Goal: Transaction & Acquisition: Purchase product/service

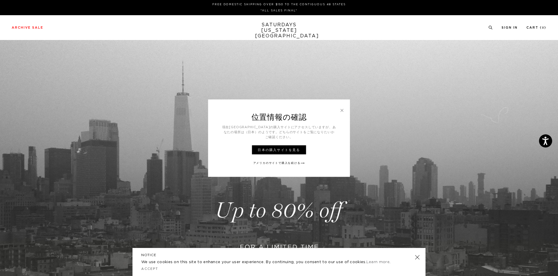
click at [343, 113] on link at bounding box center [341, 110] width 5 height 5
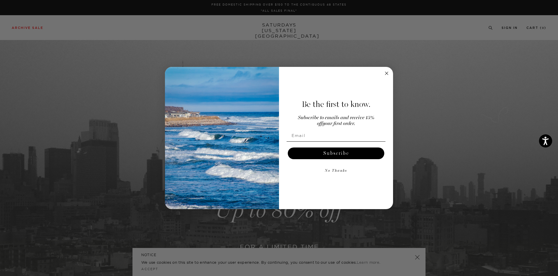
click at [386, 71] on circle "Close dialog" at bounding box center [386, 73] width 7 height 7
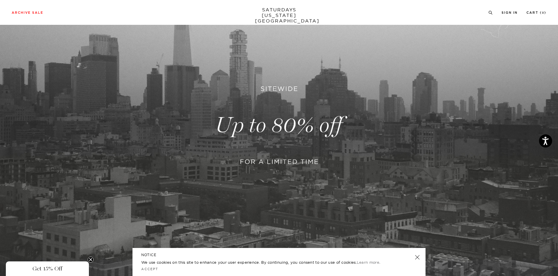
scroll to position [88, 0]
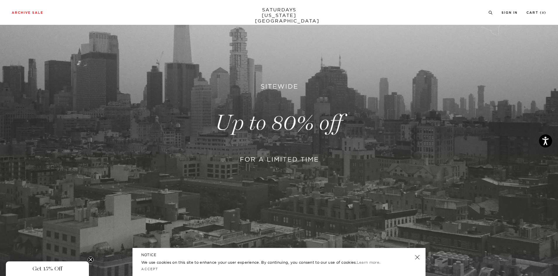
click at [492, 15] on div "Archive Sale Men's Tees Shirts Shorts Swim Knitwear Pants Sweats Women's" at bounding box center [279, 12] width 558 height 25
click at [490, 12] on icon at bounding box center [490, 13] width 4 height 4
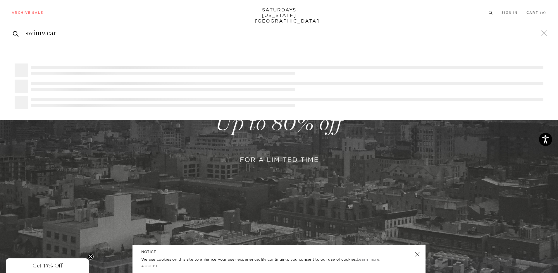
type input "swimwear"
click at [13, 30] on button "submit" at bounding box center [16, 33] width 6 height 7
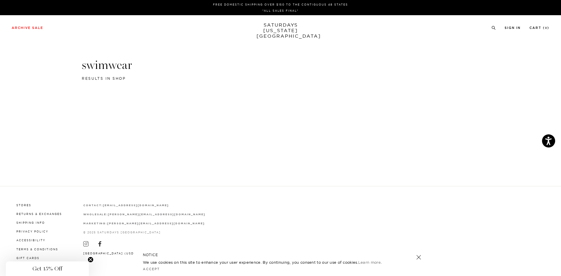
click at [94, 258] on div "Stores Returns & Exchanges Shipping Info Privacy Policy Accessibility Terms & C…" at bounding box center [281, 231] width 538 height 58
click at [92, 259] on circle "Close teaser" at bounding box center [91, 260] width 6 height 6
